Goal: Navigation & Orientation: Find specific page/section

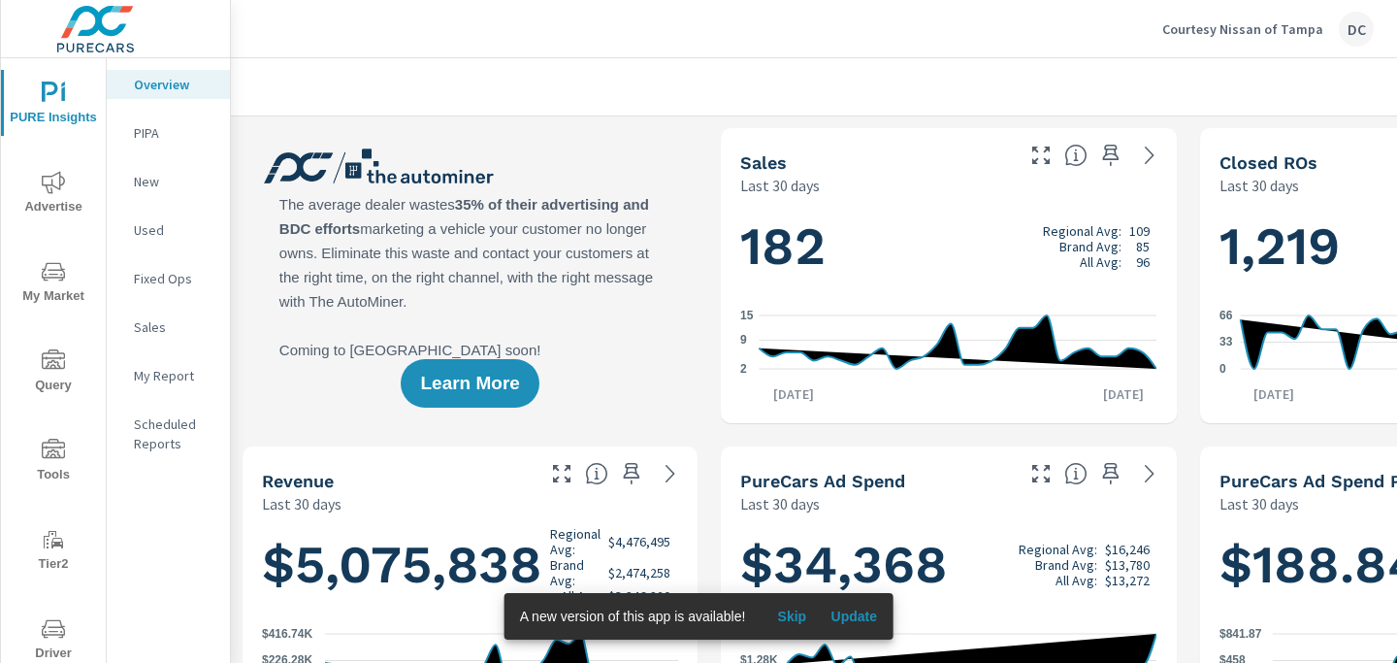
click at [98, 38] on img at bounding box center [95, 29] width 189 height 78
click at [92, 43] on img at bounding box center [95, 29] width 189 height 78
click at [1358, 26] on div "DC" at bounding box center [1356, 29] width 35 height 35
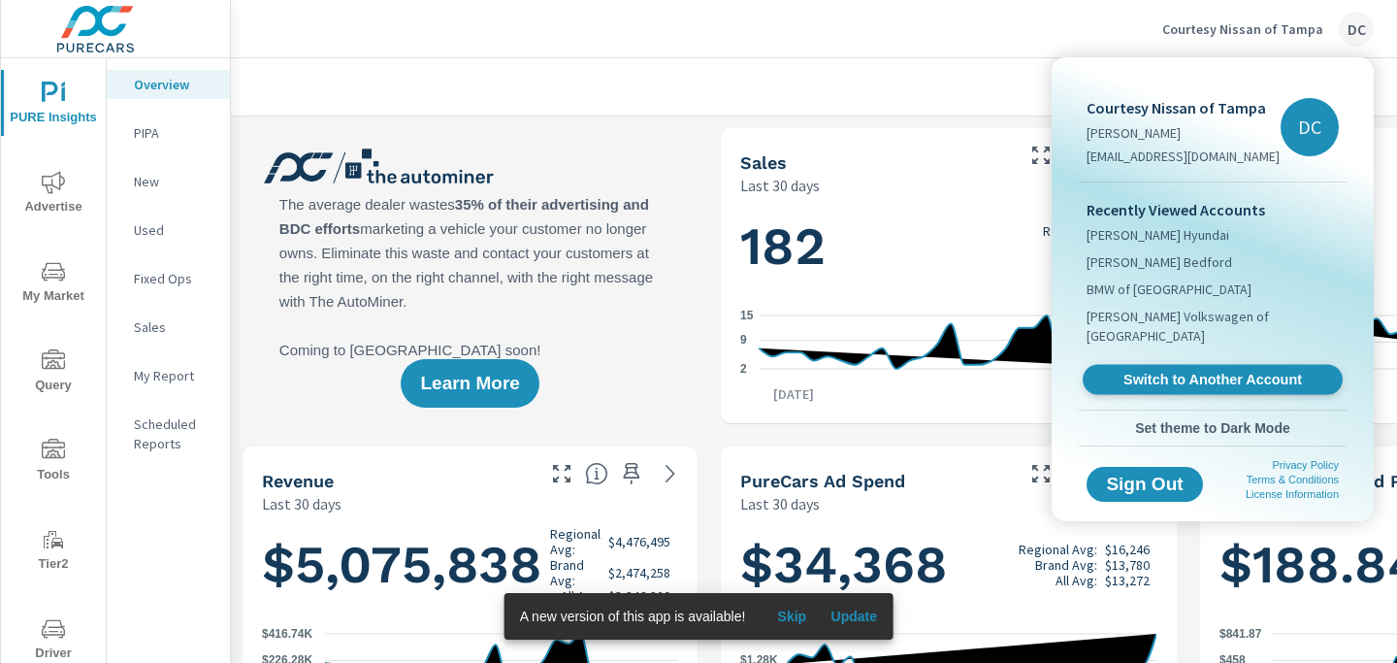
click at [1225, 371] on span "Switch to Another Account" at bounding box center [1212, 380] width 238 height 18
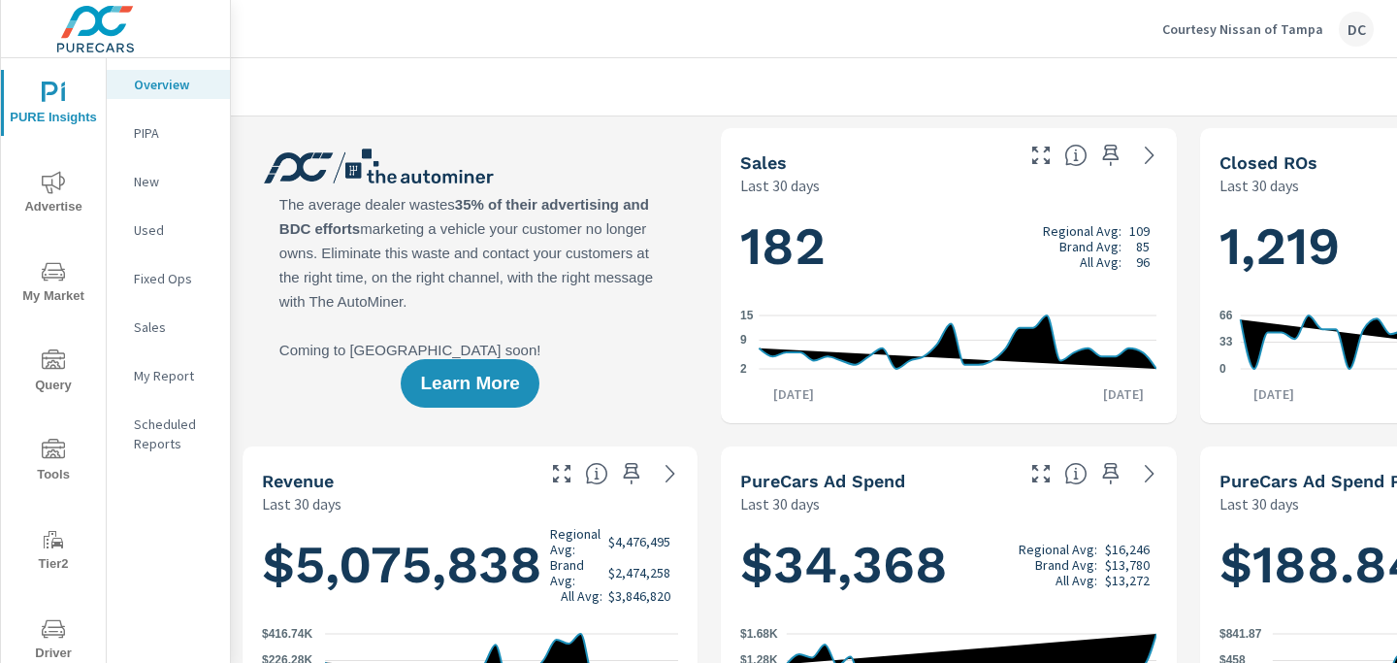
scroll to position [141, 0]
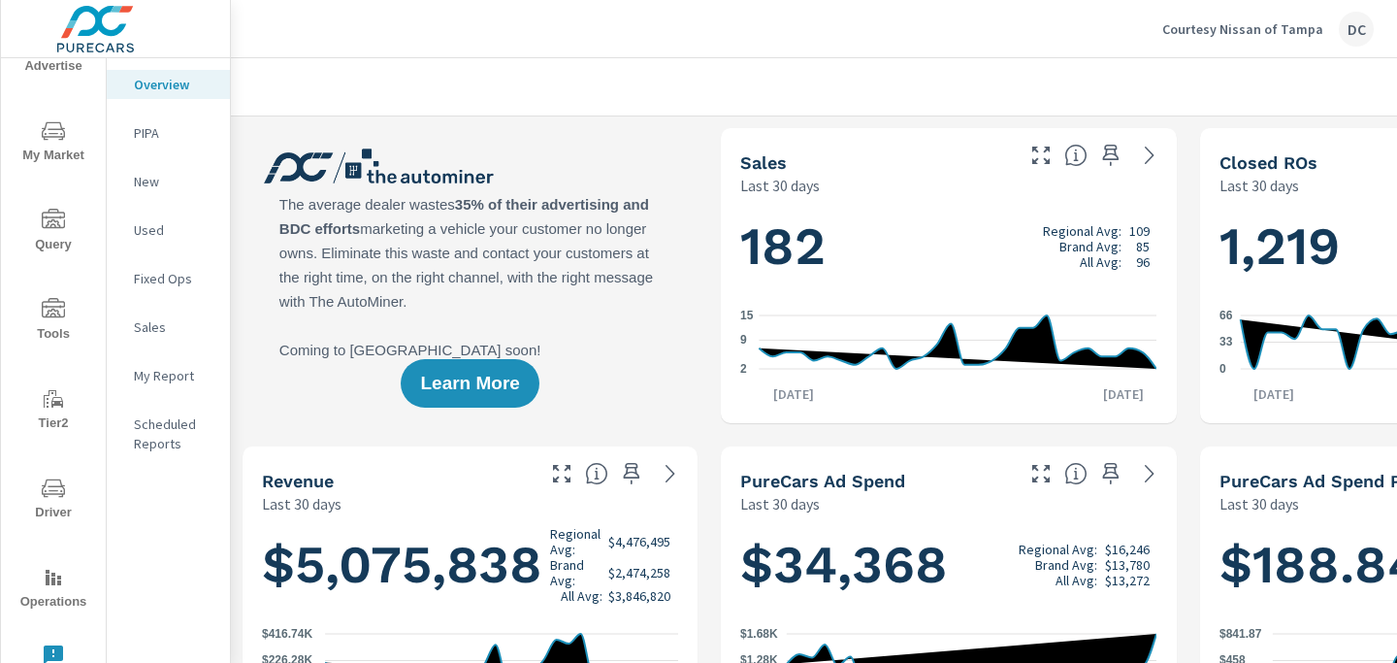
click at [47, 594] on span "Operations" at bounding box center [53, 590] width 93 height 48
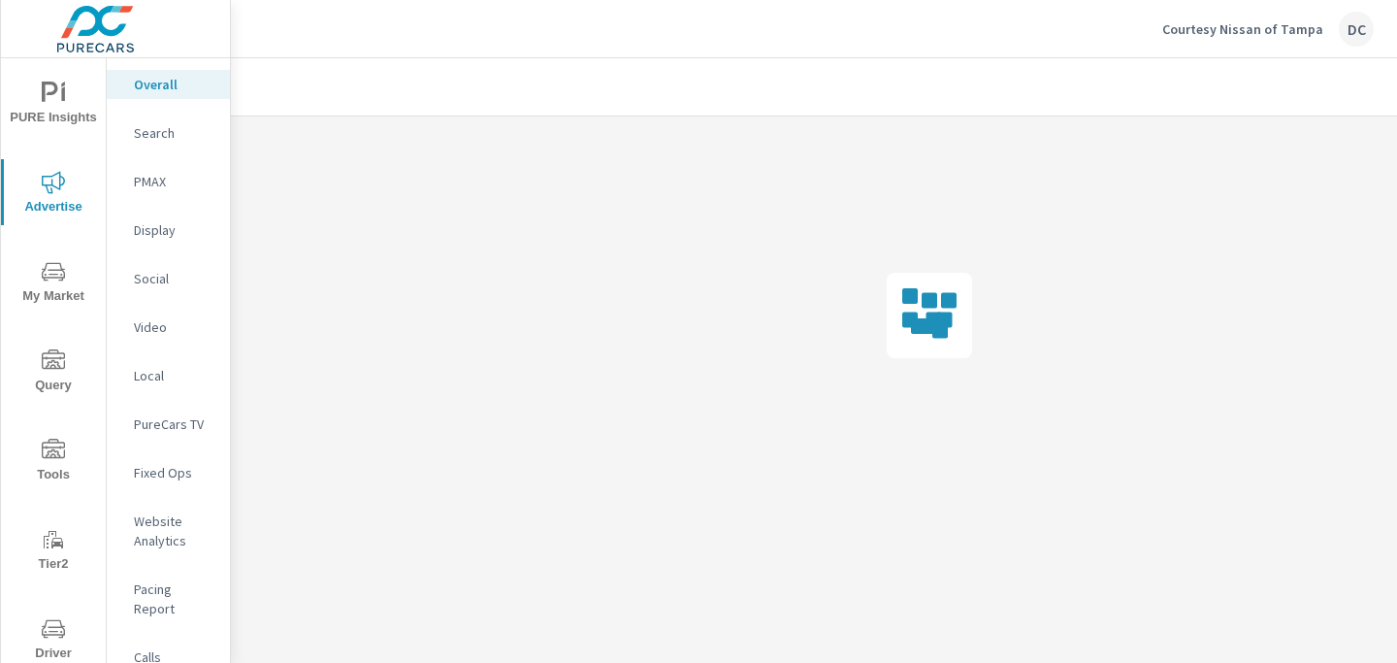
scroll to position [7, 0]
